Goal: Task Accomplishment & Management: Use online tool/utility

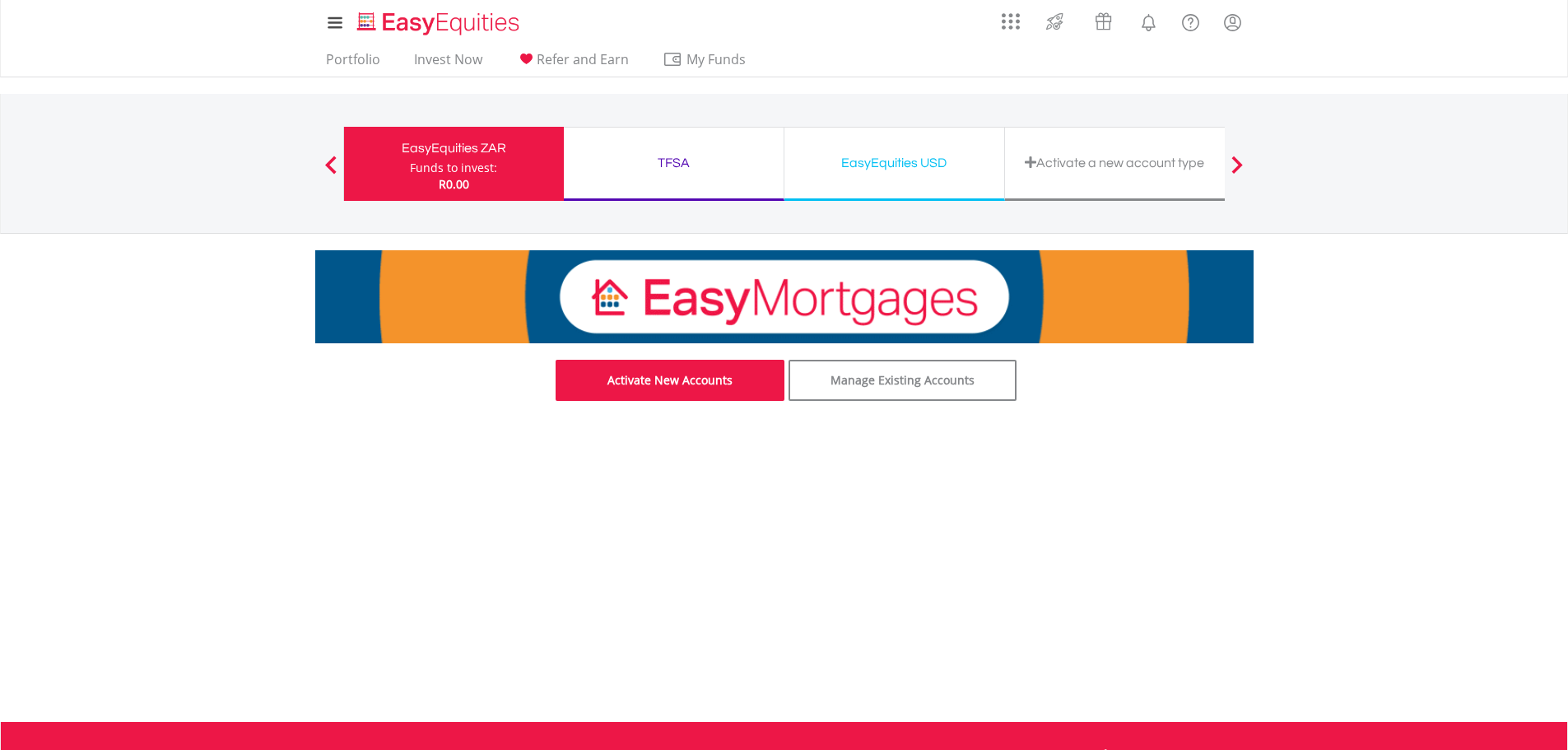
click at [654, 381] on link "Activate New Accounts" at bounding box center [670, 380] width 229 height 41
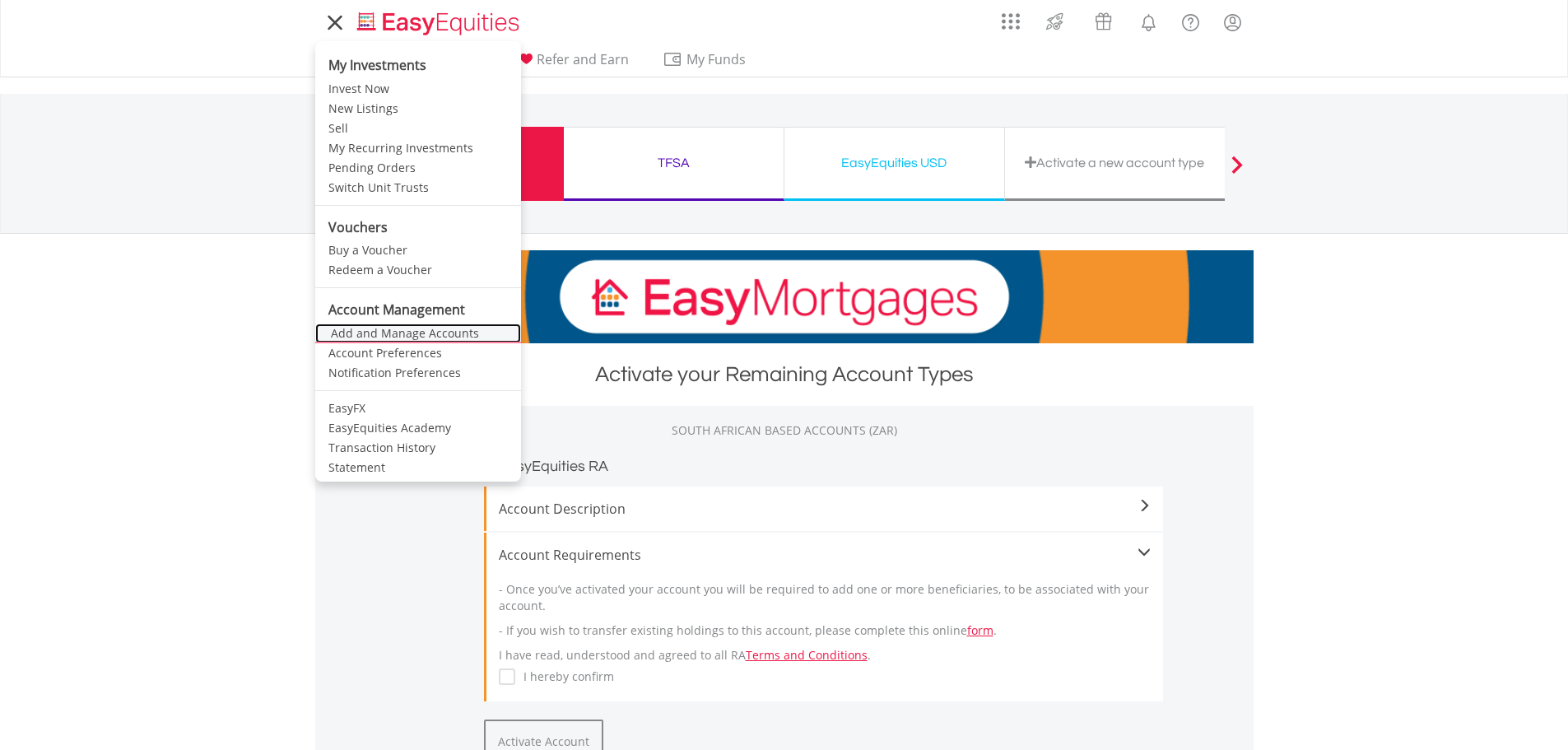
click at [377, 334] on link "Add and Manage Accounts" at bounding box center [418, 334] width 206 height 20
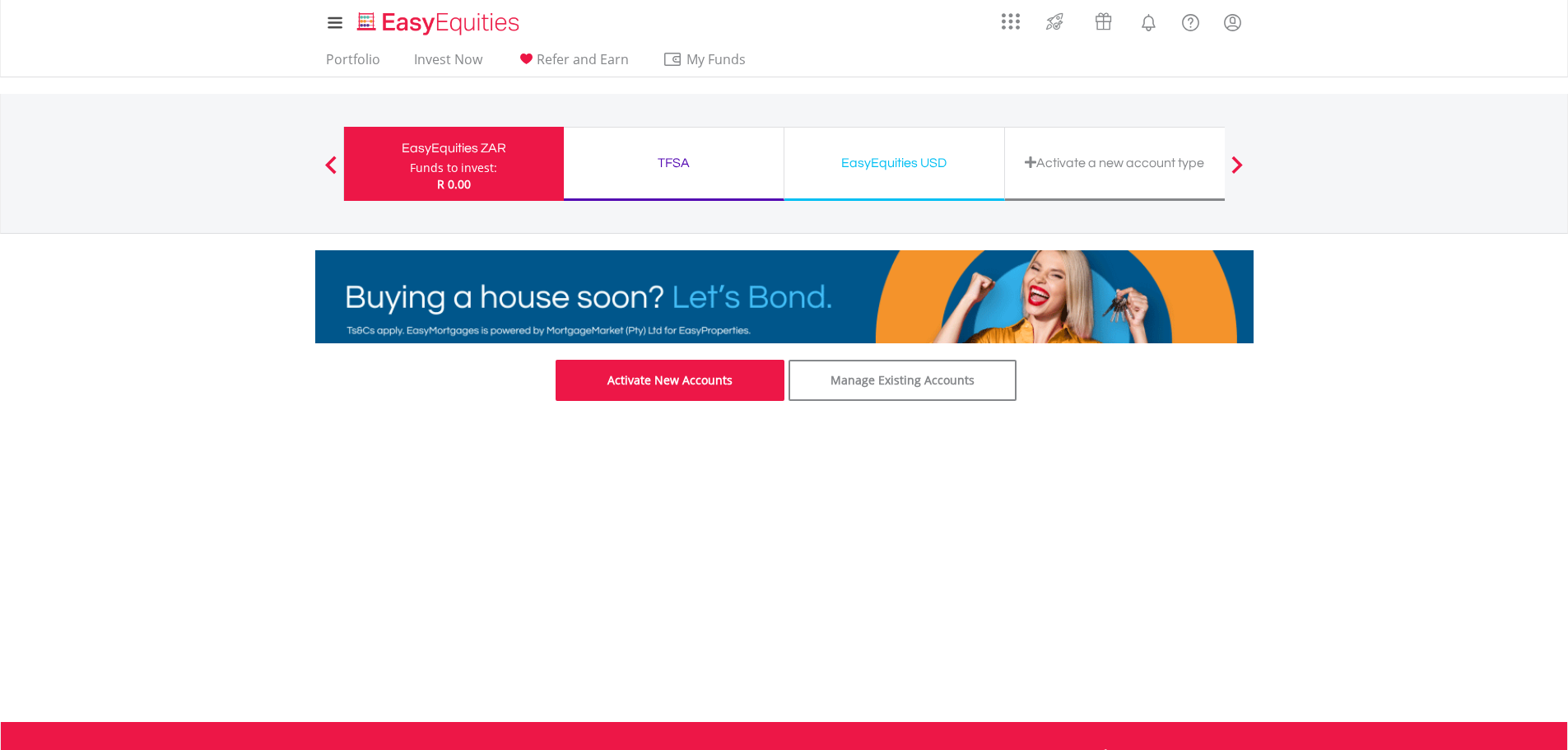
click at [676, 386] on link "Activate New Accounts" at bounding box center [670, 380] width 229 height 41
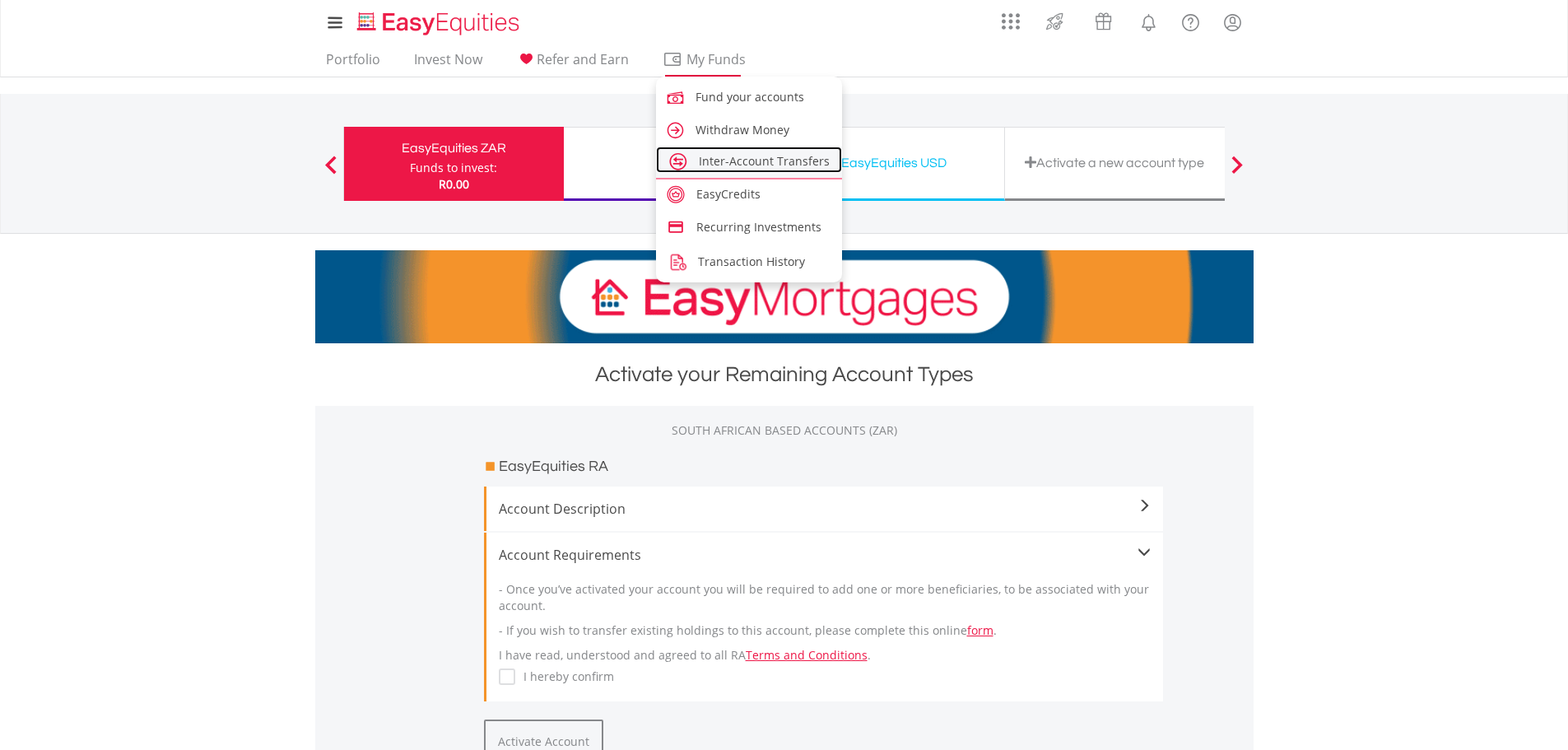
click at [723, 163] on span "Inter-Account Transfers" at bounding box center [764, 161] width 131 height 16
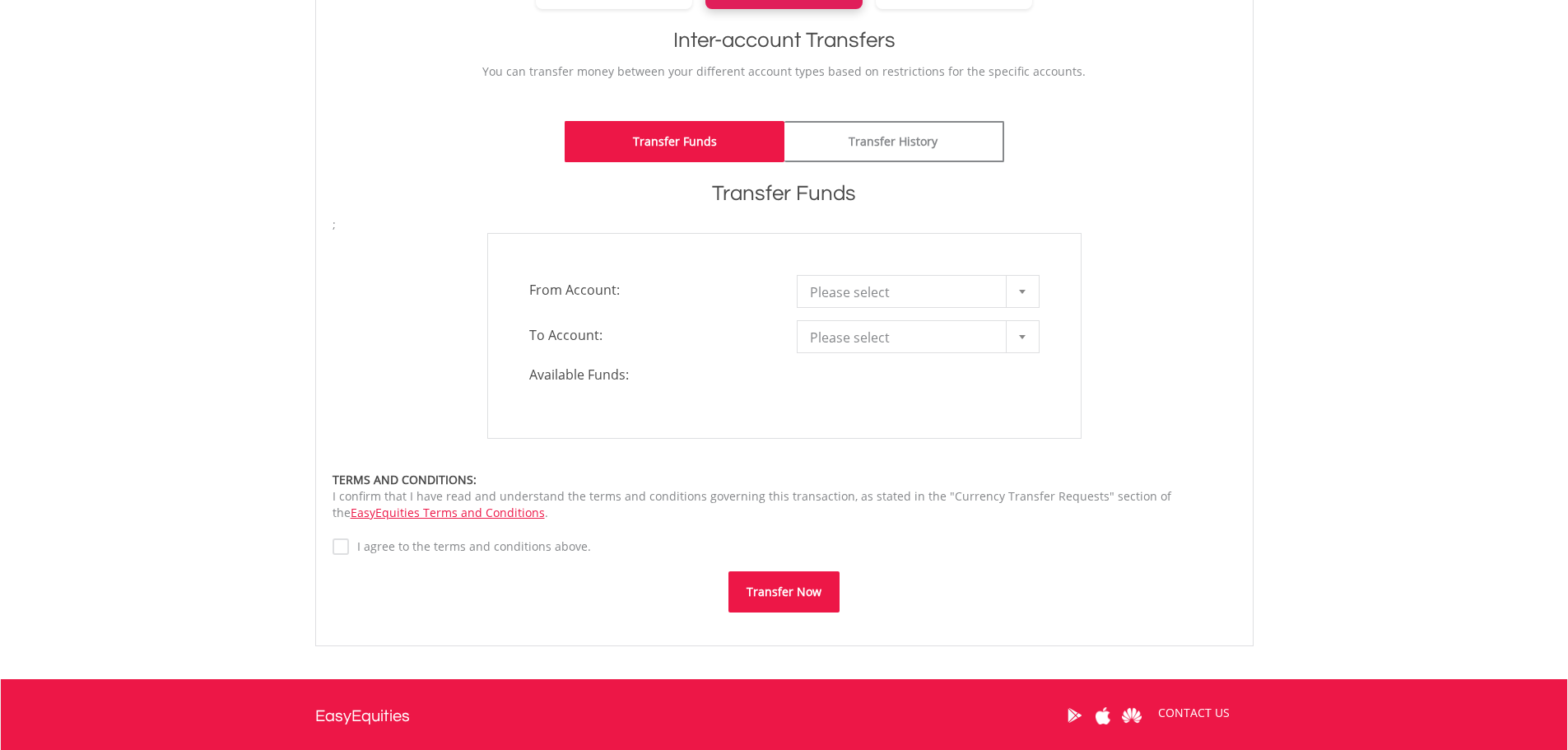
scroll to position [329, 0]
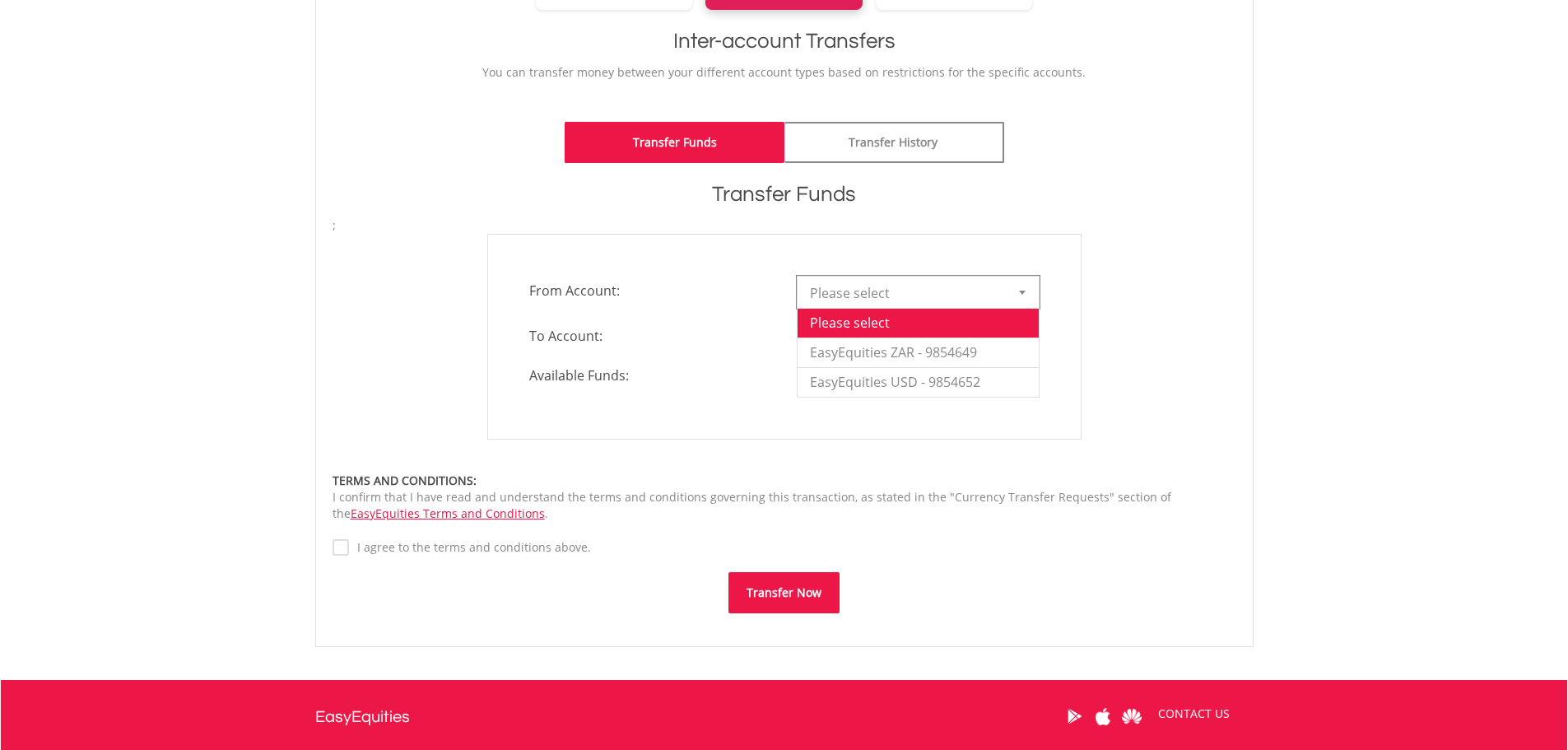
click at [1029, 292] on div at bounding box center [1022, 292] width 33 height 32
click at [987, 353] on li "EasyEquities ZAR - 9854649" at bounding box center [918, 353] width 241 height 30
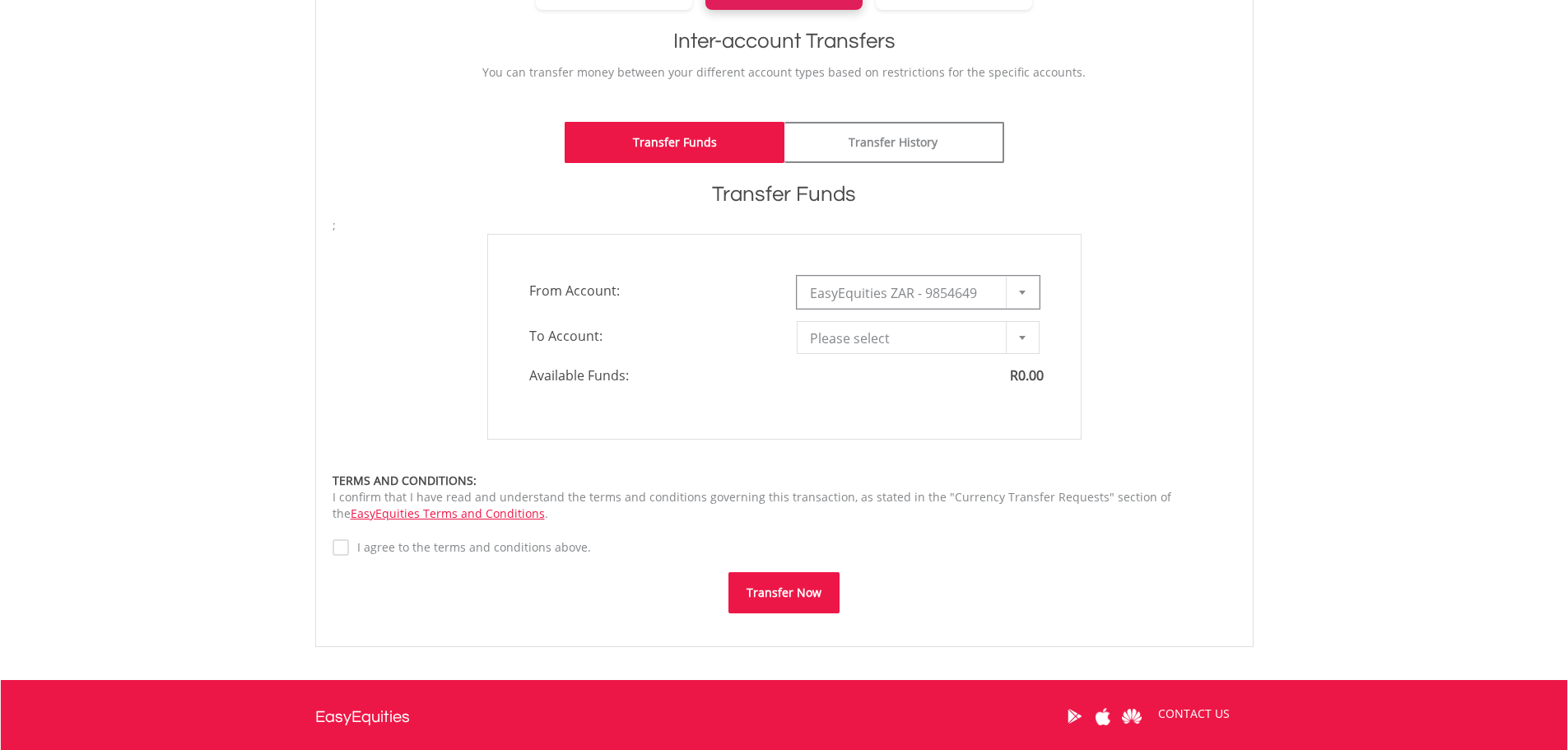
click at [1026, 339] on div at bounding box center [1022, 338] width 33 height 32
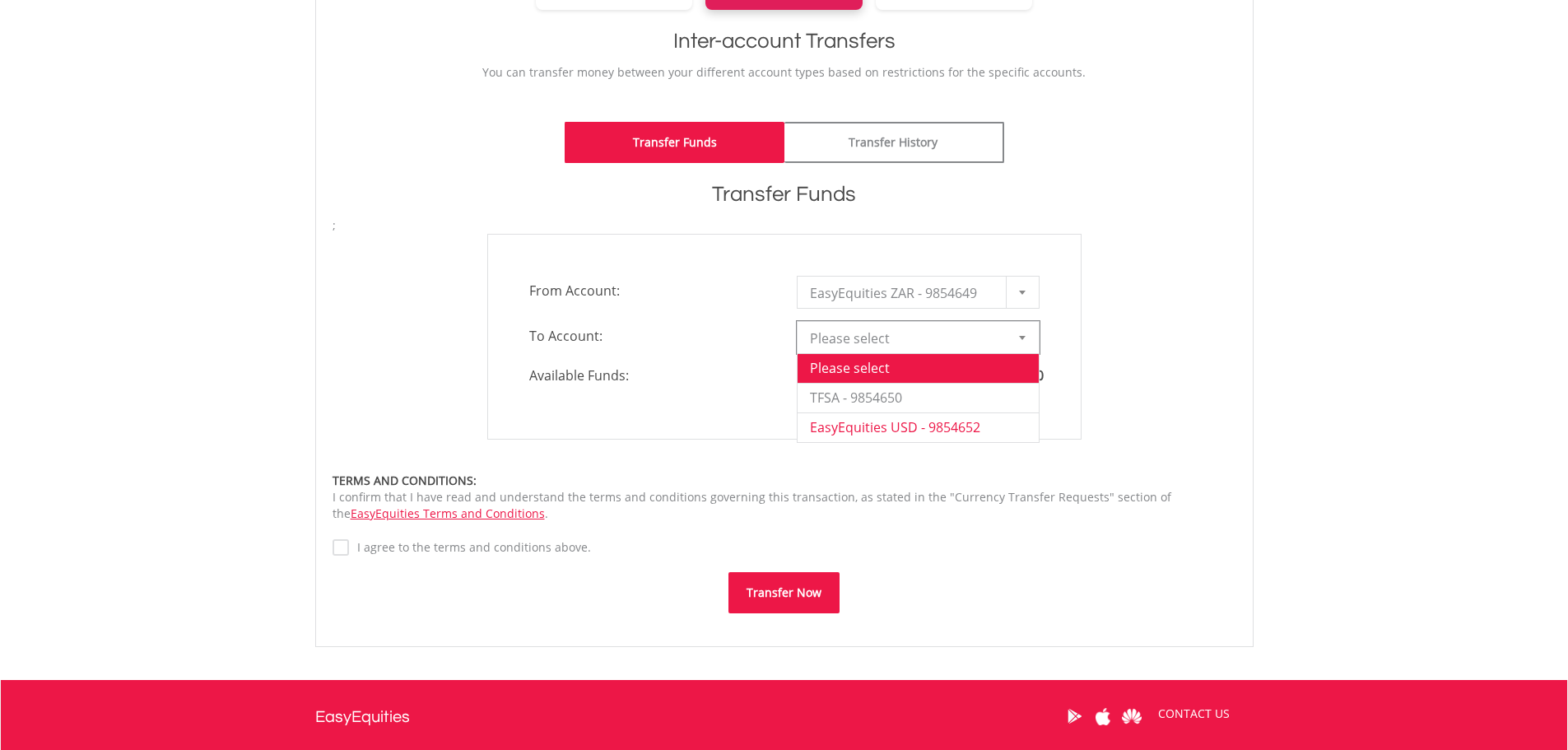
click at [989, 423] on li "EasyEquities USD - 9854652" at bounding box center [918, 427] width 241 height 30
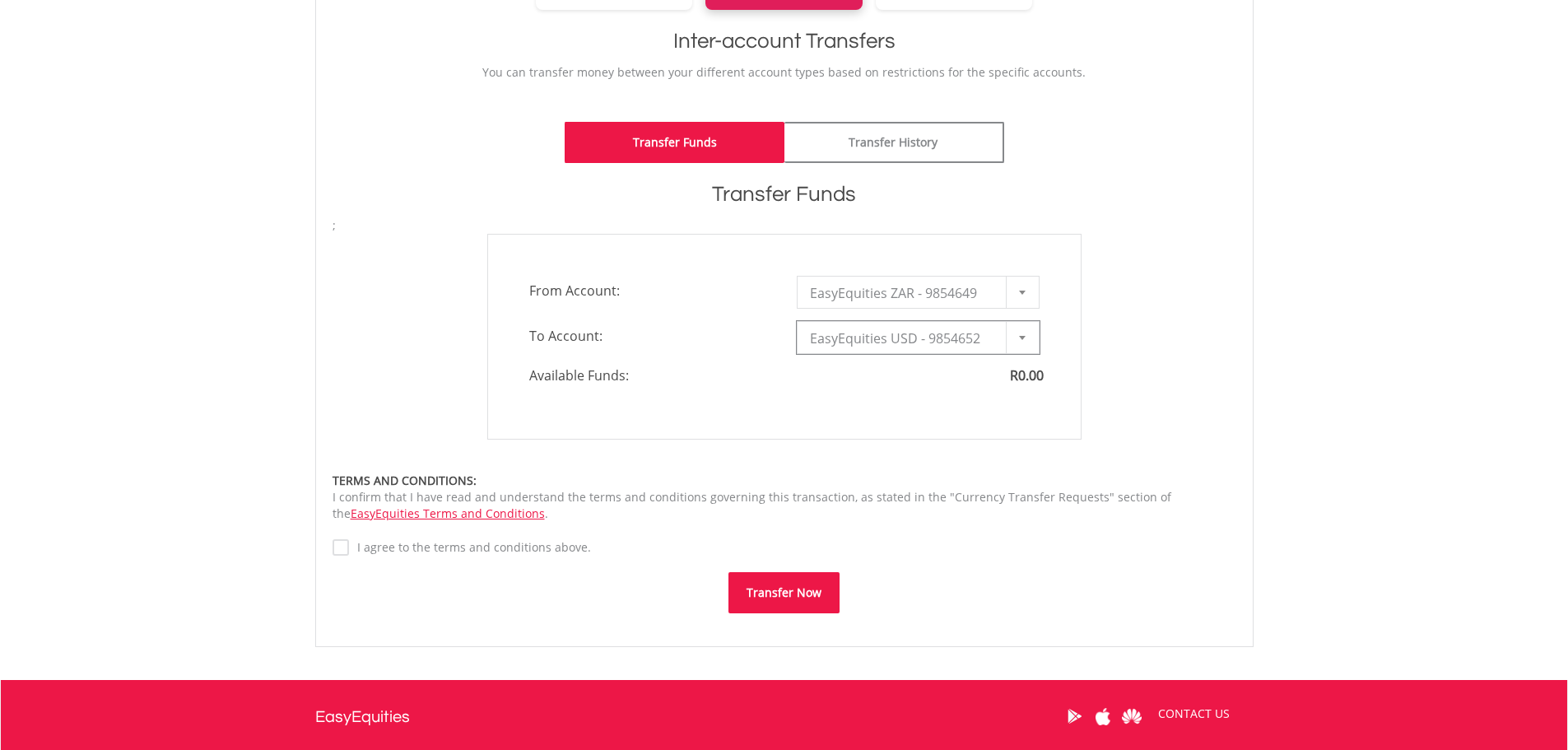
type input "*"
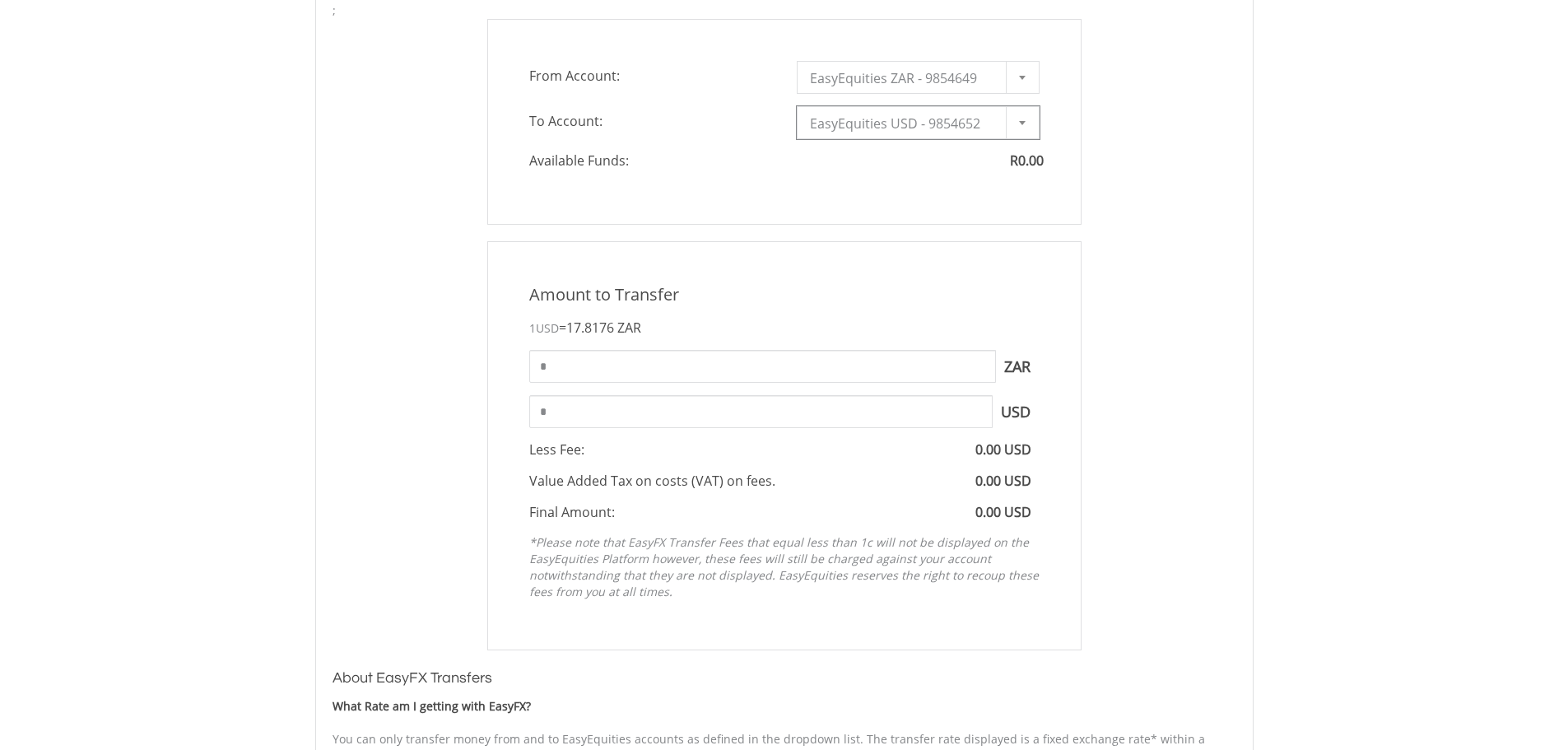
scroll to position [0, 0]
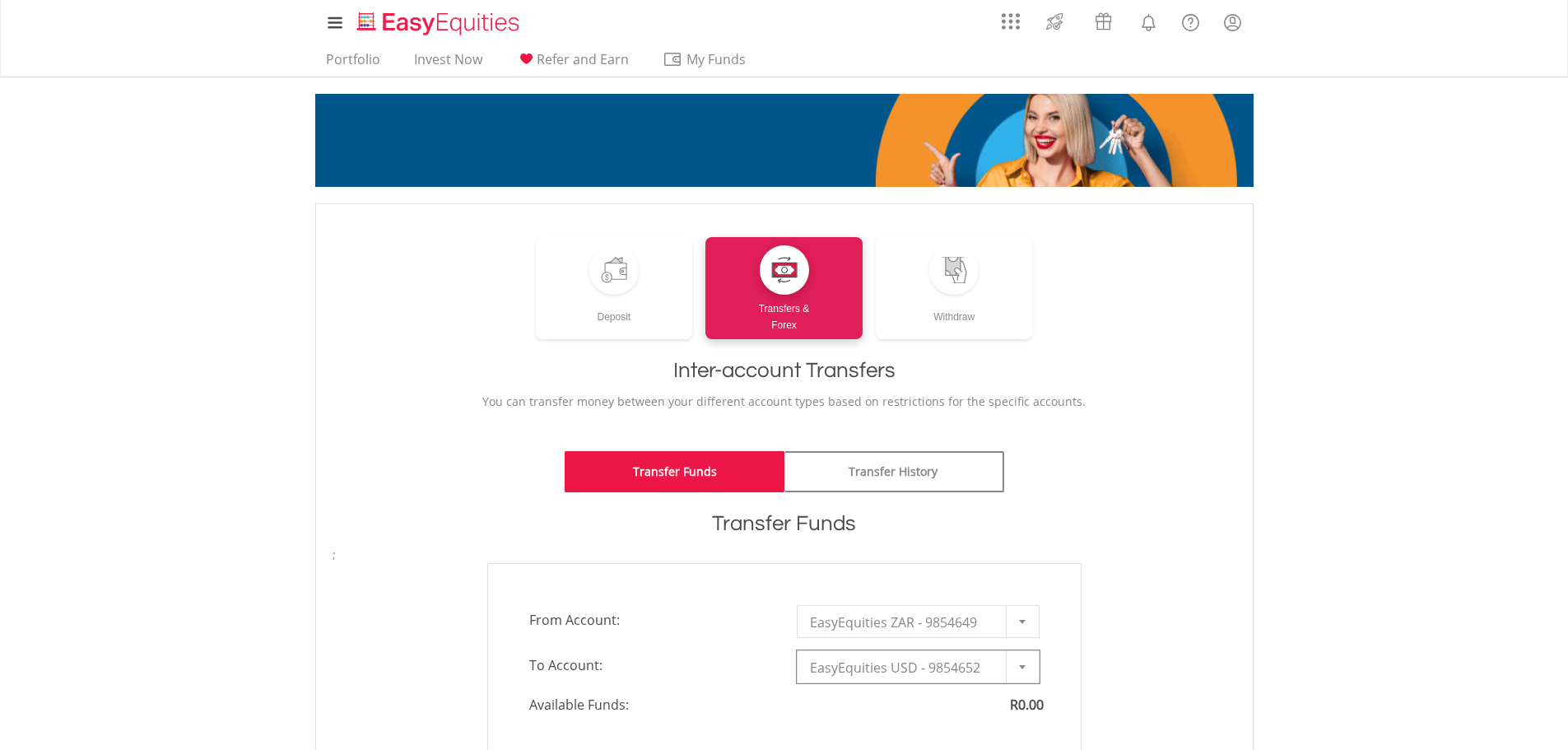
click at [1022, 672] on div at bounding box center [1022, 667] width 33 height 32
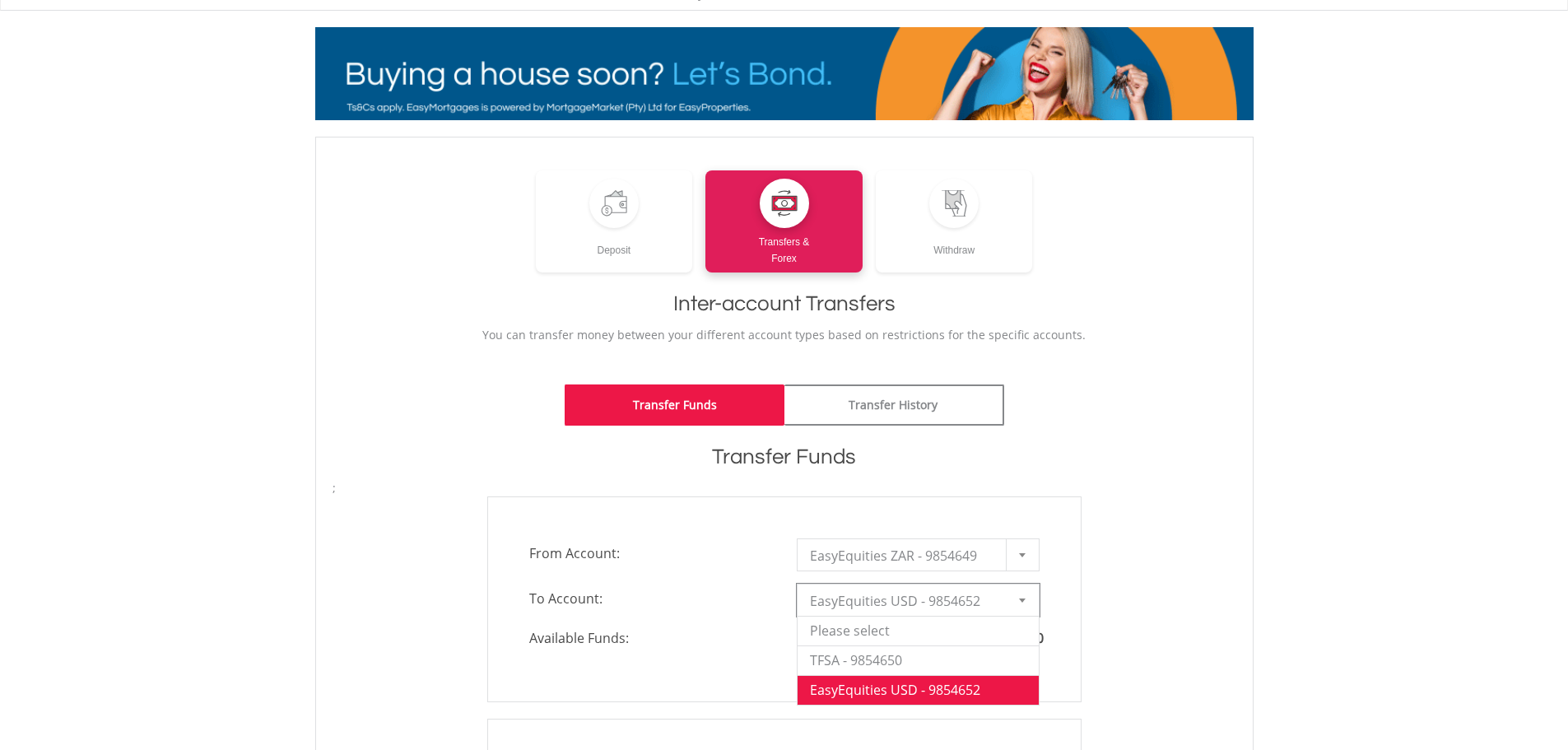
scroll to position [164, 0]
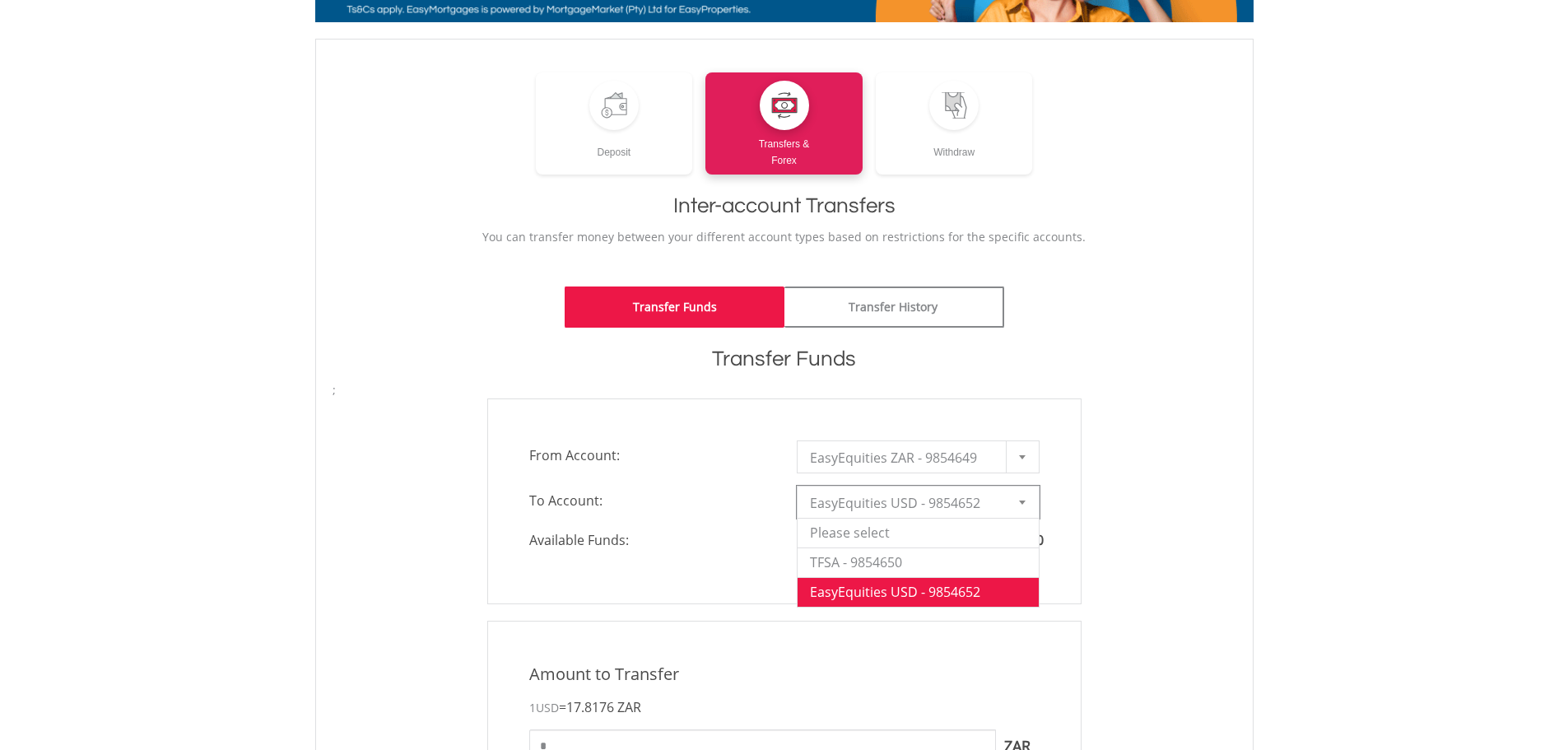
click at [1147, 516] on div "**********" at bounding box center [784, 501] width 928 height 206
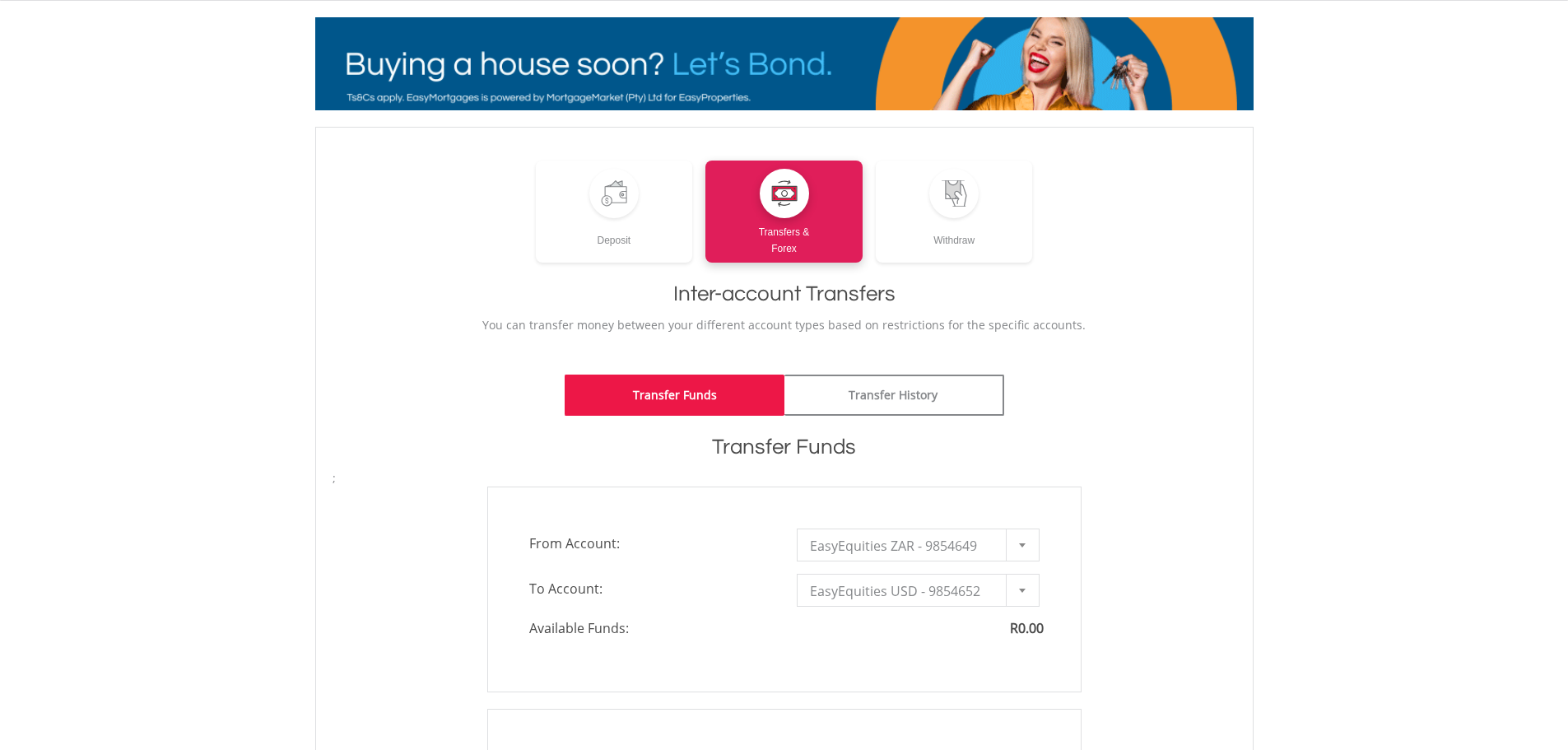
scroll to position [0, 0]
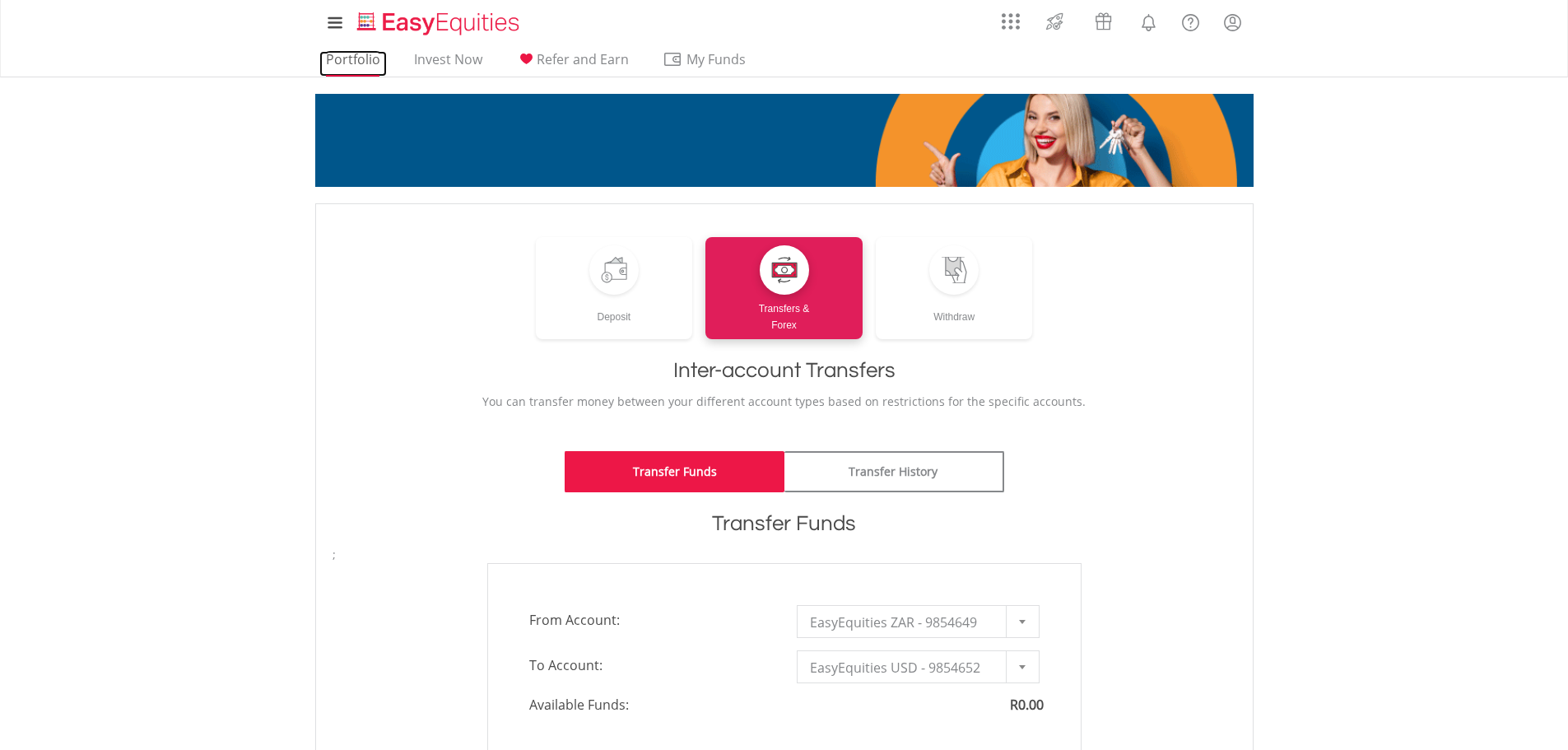
click at [357, 52] on link "Portfolio" at bounding box center [353, 64] width 67 height 26
